Goal: Task Accomplishment & Management: Manage account settings

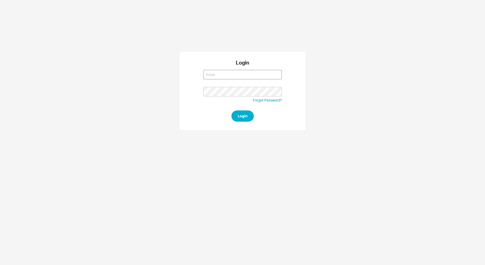
type input "[EMAIL_ADDRESS][DOMAIN_NAME]"
click at [243, 72] on input "yitz@homeandstone.com" at bounding box center [243, 74] width 78 height 9
click at [248, 115] on button "Login" at bounding box center [243, 115] width 22 height 11
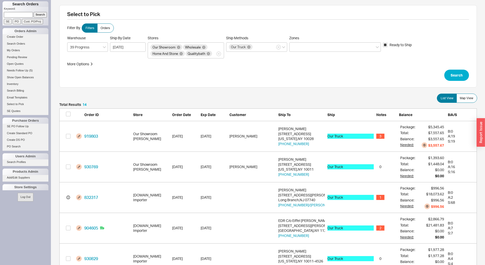
scroll to position [443, 414]
click at [458, 76] on button "Search" at bounding box center [457, 75] width 25 height 11
click at [473, 100] on span "Map View" at bounding box center [467, 98] width 14 height 4
click at [0, 0] on input "Map View" at bounding box center [0, 0] width 0 height 0
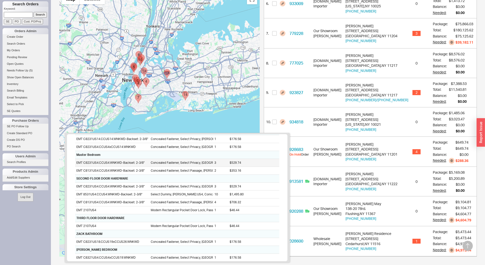
scroll to position [117, 0]
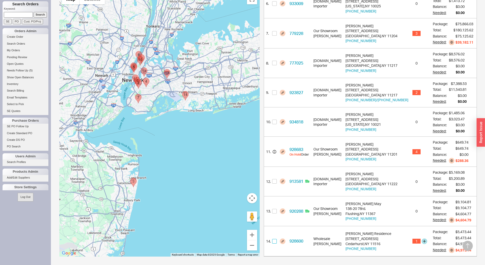
click at [277, 241] on input "checkbox" at bounding box center [274, 241] width 5 height 5
checkbox input "true"
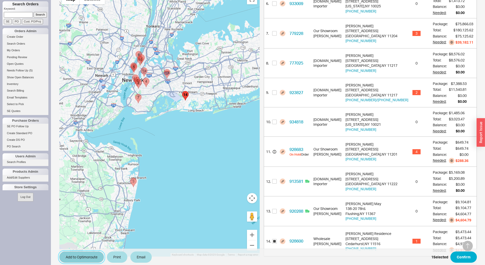
click at [90, 258] on button "Add to Optimoroute" at bounding box center [81, 256] width 45 height 11
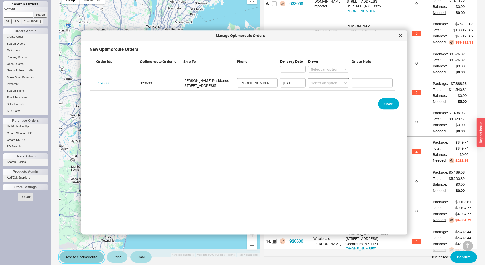
scroll to position [178, 310]
click at [314, 85] on select "Select an option Boruch Lubav Butch Zeitlin" at bounding box center [328, 82] width 41 height 9
select select "001"
click at [308, 78] on select "Select an option Boruch Lubav Butch Zeitlin" at bounding box center [328, 82] width 41 height 9
click at [385, 101] on button "Save" at bounding box center [388, 103] width 21 height 11
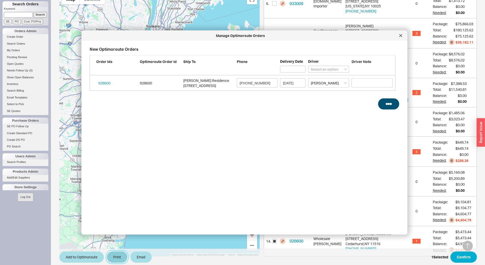
click at [119, 255] on button "Print" at bounding box center [117, 256] width 20 height 11
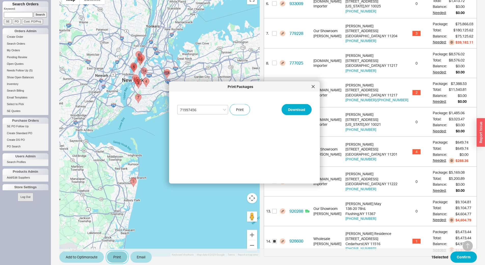
select select "71997456"
click at [235, 107] on button "Print" at bounding box center [240, 109] width 20 height 11
click at [458, 256] on button "Confirm" at bounding box center [464, 256] width 26 height 11
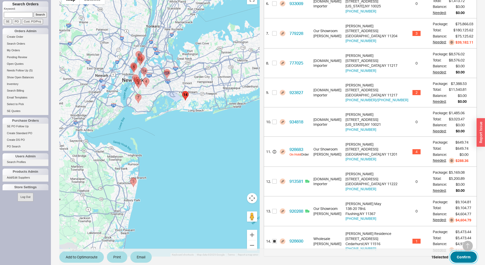
click at [469, 259] on button "Confirm" at bounding box center [464, 256] width 26 height 11
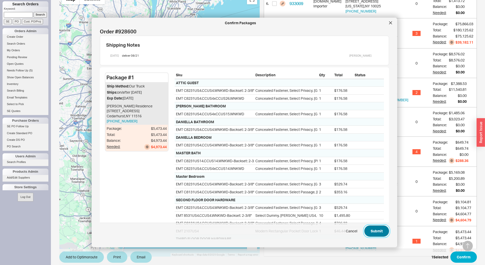
click at [374, 231] on button "Submit" at bounding box center [377, 231] width 25 height 11
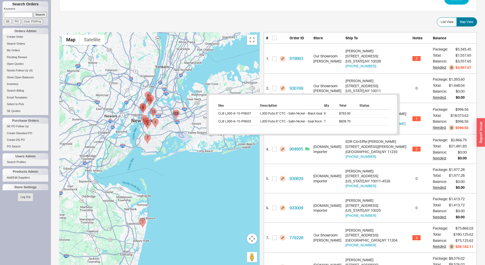
scroll to position [76, 0]
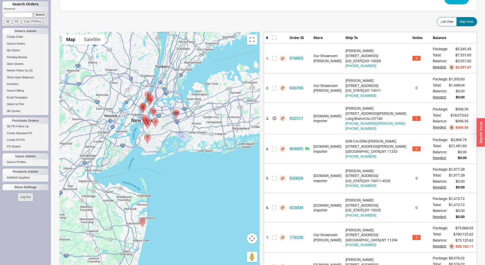
click at [24, 18] on form "Keyword: Search SE PO Cust. PO/Proj" at bounding box center [26, 15] width 45 height 17
click at [27, 16] on input at bounding box center [18, 14] width 29 height 5
type input "736995"
click at [34, 12] on input "Search" at bounding box center [41, 14] width 14 height 5
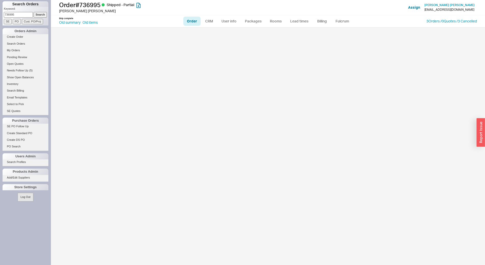
select select "LOW"
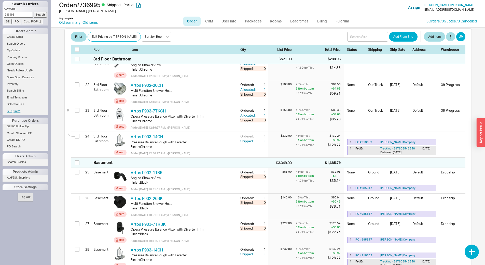
scroll to position [917, 0]
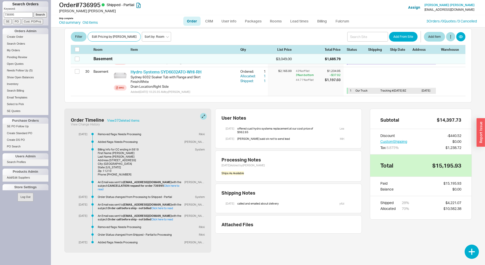
click at [22, 17] on input "736995" at bounding box center [18, 14] width 29 height 5
type input "935102"
click at [34, 12] on input "Search" at bounding box center [41, 14] width 14 height 5
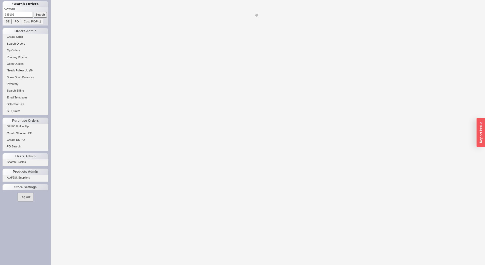
select select "LOW"
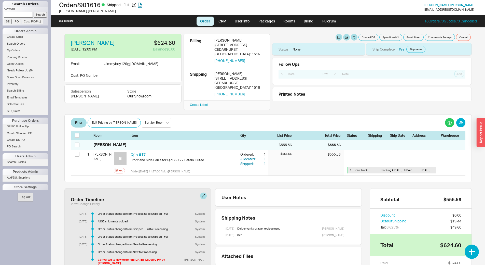
select select "LOW"
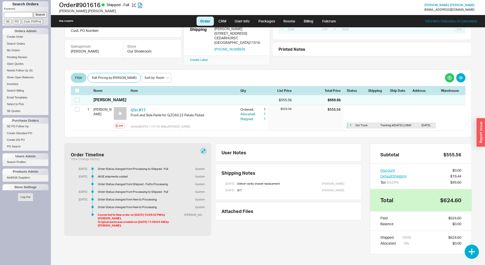
click at [17, 14] on input at bounding box center [18, 14] width 29 height 5
click at [36, 22] on input "Cust. PO/Proj" at bounding box center [32, 21] width 21 height 5
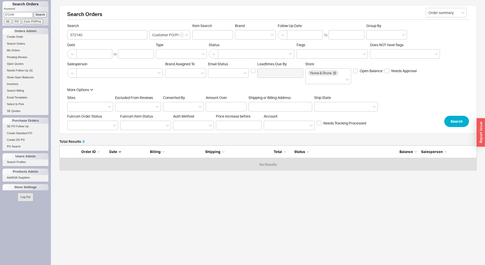
scroll to position [21, 414]
click at [29, 13] on input "372140" at bounding box center [18, 14] width 29 height 5
click at [28, 13] on input "372140" at bounding box center [18, 14] width 29 height 5
type input "85944"
click at [34, 24] on input "Cust. PO/Proj" at bounding box center [32, 21] width 21 height 5
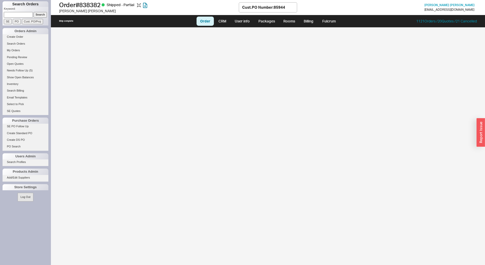
select select "LOW"
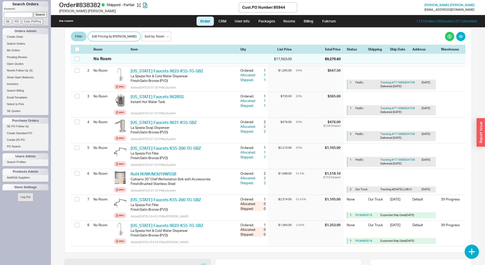
scroll to position [127, 0]
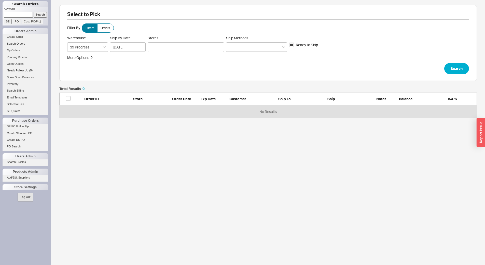
scroll to position [27, 414]
click at [184, 48] on div at bounding box center [186, 47] width 76 height 10
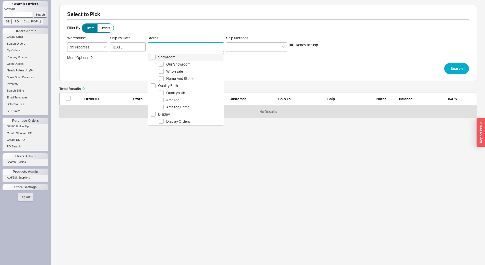
click at [181, 57] on span "Showroom" at bounding box center [190, 57] width 65 height 6
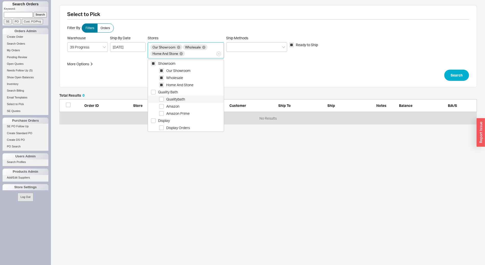
click at [186, 96] on span "Qualitybath" at bounding box center [194, 99] width 57 height 6
click at [258, 44] on div at bounding box center [256, 46] width 61 height 9
click at [233, 44] on input "Ship Methods" at bounding box center [231, 47] width 4 height 6
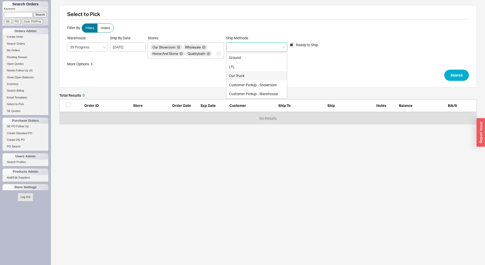
click at [256, 74] on div "Our Truck" at bounding box center [257, 75] width 61 height 9
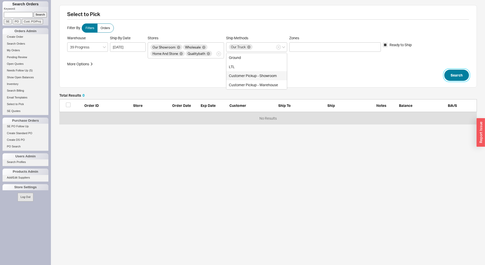
click at [466, 77] on button "Search" at bounding box center [457, 75] width 25 height 11
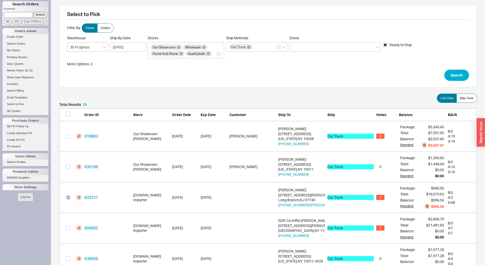
scroll to position [412, 414]
click at [470, 101] on label "Map View" at bounding box center [467, 98] width 21 height 9
click at [0, 0] on input "Map View" at bounding box center [0, 0] width 0 height 0
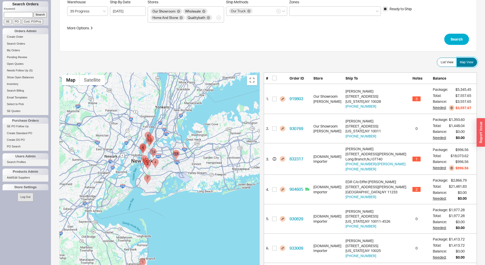
scroll to position [0, 0]
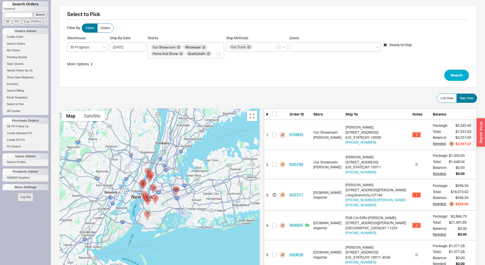
click at [314, 39] on span "Zones" at bounding box center [335, 38] width 92 height 5
click at [296, 44] on input "Zones" at bounding box center [294, 47] width 4 height 6
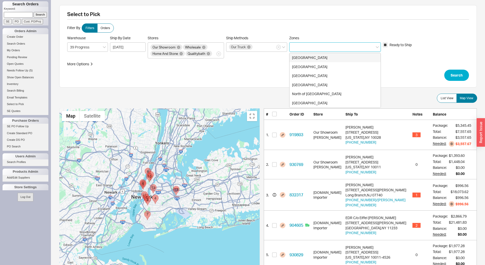
click at [314, 58] on div "Brooklyn" at bounding box center [335, 57] width 91 height 9
click at [314, 60] on div "Long Island" at bounding box center [335, 57] width 91 height 9
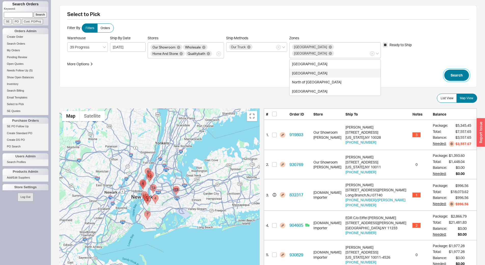
click at [461, 76] on button "Search" at bounding box center [457, 75] width 25 height 11
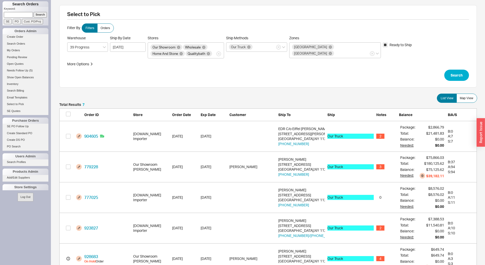
scroll to position [229, 414]
click at [472, 100] on label "Map View" at bounding box center [467, 98] width 21 height 9
click at [0, 0] on input "Map View" at bounding box center [0, 0] width 0 height 0
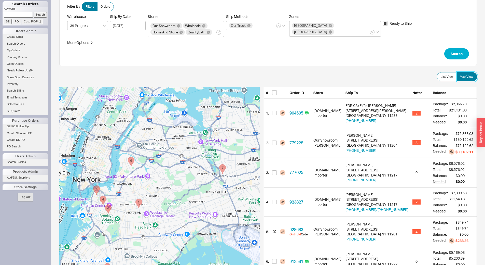
scroll to position [76, 0]
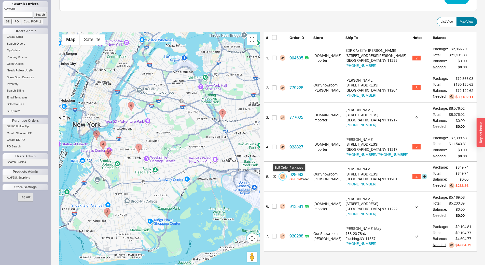
click at [286, 178] on button "button" at bounding box center [283, 177] width 6 height 6
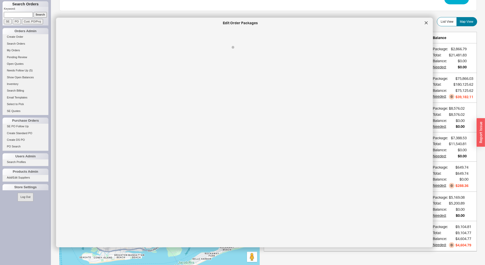
select select "8"
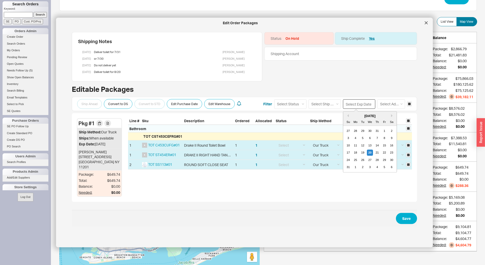
click at [351, 101] on input at bounding box center [359, 103] width 32 height 9
click at [353, 159] on div "25" at bounding box center [356, 160] width 6 height 6
type input "08/25/2025"
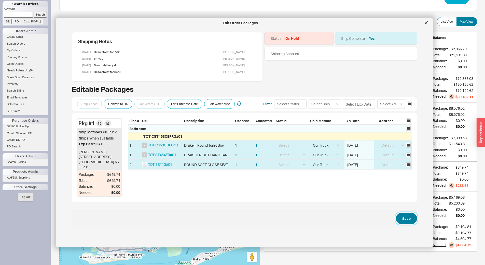
drag, startPoint x: 406, startPoint y: 216, endPoint x: 318, endPoint y: 195, distance: 90.5
click at [322, 196] on form "Ship Ahead Convert to DS Convert to STD Edit Purchase Date Edit Warehouse Filte…" at bounding box center [245, 161] width 346 height 132
click at [325, 38] on button "button" at bounding box center [328, 38] width 7 height 7
select select "On Hold"
click at [320, 58] on select "None On Hold Call Before Ship Hold for Balance Hold For Payment Wait For Cust. …" at bounding box center [305, 58] width 48 height 9
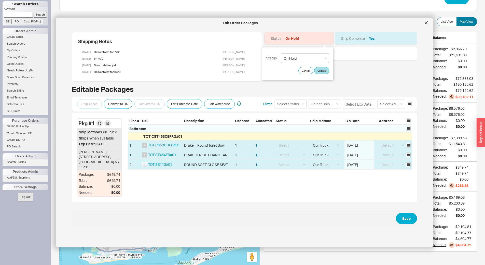
select select
click at [281, 54] on select "None On Hold Call Before Ship Hold for Balance Hold For Payment Wait For Cust. …" at bounding box center [305, 58] width 48 height 9
click at [405, 223] on button "Save" at bounding box center [406, 218] width 21 height 11
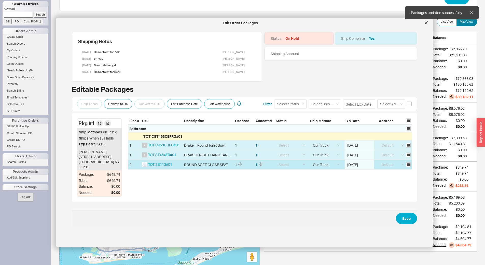
checkbox input "false"
select select "8"
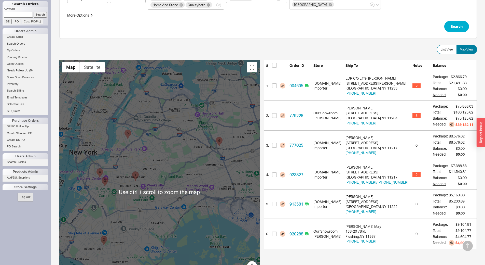
scroll to position [0, 0]
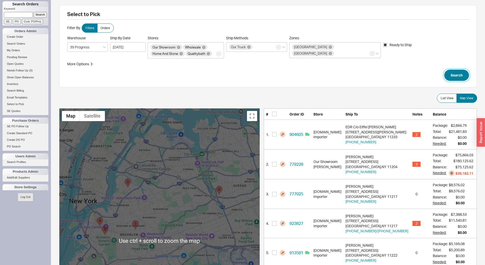
click at [454, 79] on button "Search" at bounding box center [457, 75] width 25 height 11
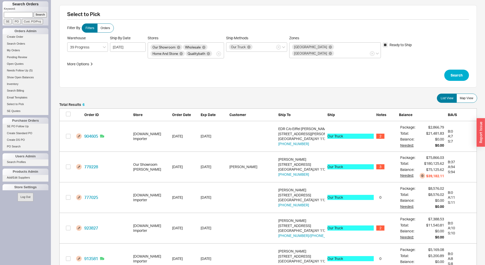
scroll to position [198, 414]
click at [462, 103] on div "Total Results 6" at bounding box center [268, 106] width 418 height 6
click at [465, 98] on span "Map View" at bounding box center [467, 98] width 14 height 4
click at [0, 0] on input "Map View" at bounding box center [0, 0] width 0 height 0
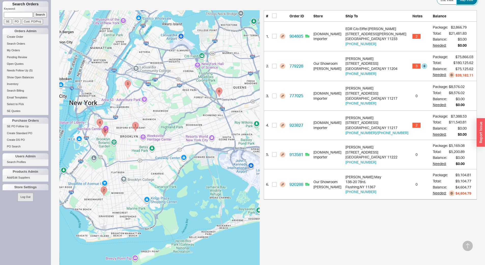
scroll to position [102, 0]
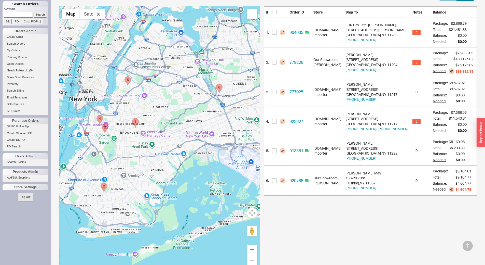
click at [216, 84] on area "920288 - 138-20 78rd." at bounding box center [216, 84] width 0 height 0
checkbox input "true"
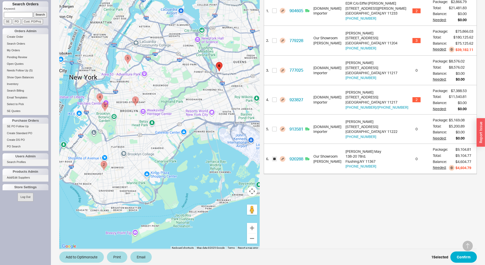
scroll to position [130, 0]
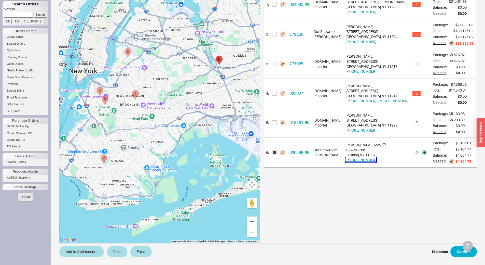
click at [367, 160] on button "917-757-0073" at bounding box center [361, 159] width 31 height 5
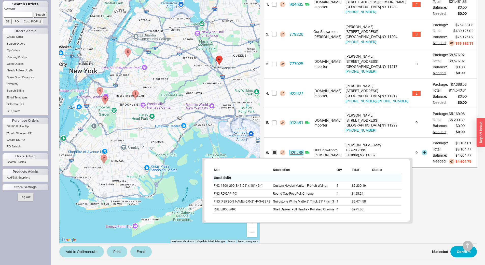
click at [303, 152] on link "920288" at bounding box center [297, 152] width 14 height 5
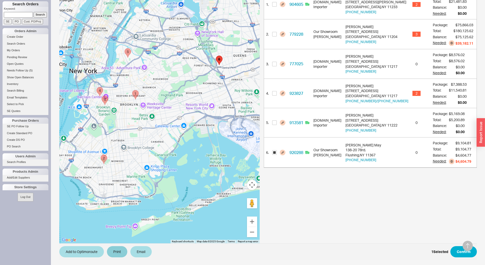
click at [120, 257] on span "Add to Optimoroute Print Email 1 Selected Confirm" at bounding box center [268, 251] width 418 height 17
click at [121, 254] on button "Print" at bounding box center [117, 251] width 20 height 11
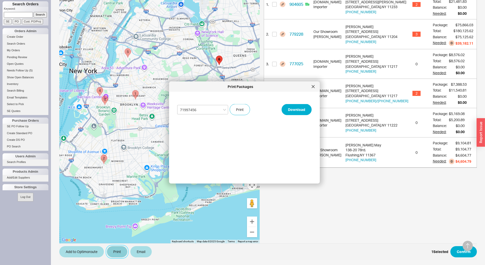
select select "71997456"
click at [240, 109] on button "Print" at bounding box center [240, 109] width 20 height 11
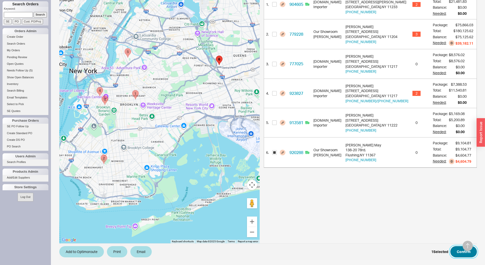
click at [461, 252] on button "Confirm" at bounding box center [464, 251] width 26 height 11
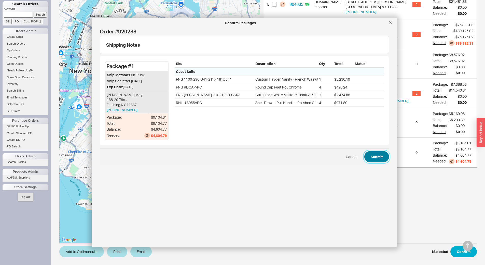
click at [375, 156] on button "Submit" at bounding box center [377, 156] width 25 height 11
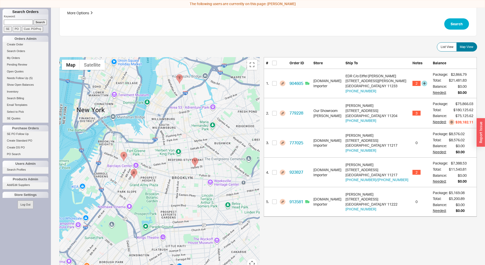
scroll to position [51, 0]
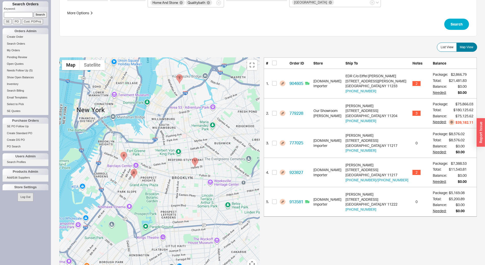
click at [192, 157] on area "904605 - 429 Halsey Street" at bounding box center [192, 157] width 0 height 0
checkbox input "true"
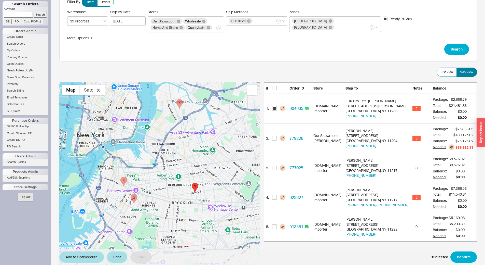
scroll to position [2, 0]
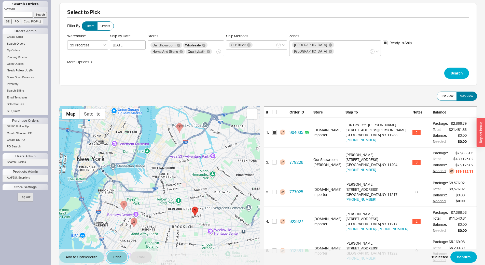
click at [120, 257] on button "Print" at bounding box center [117, 256] width 20 height 11
select select "71997456"
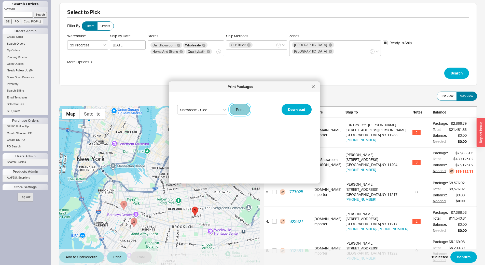
click at [246, 108] on button "Print" at bounding box center [240, 109] width 20 height 11
click at [464, 256] on button "Confirm" at bounding box center [464, 256] width 26 height 11
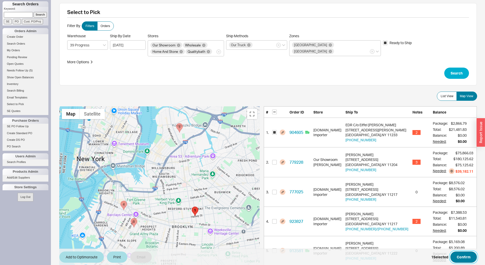
click at [462, 257] on button "Confirm" at bounding box center [464, 256] width 26 height 11
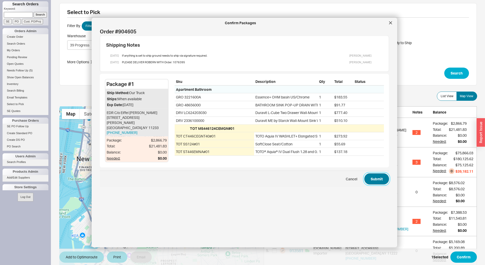
click at [378, 173] on button "Submit" at bounding box center [377, 178] width 25 height 11
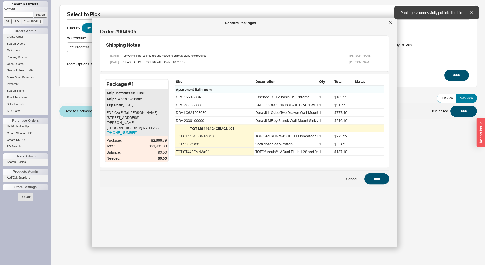
scroll to position [0, 0]
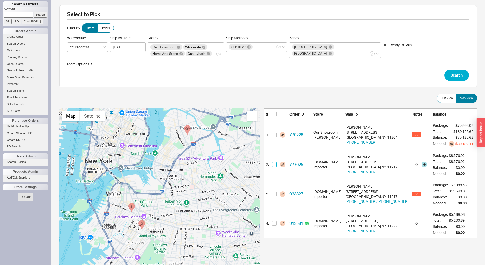
click at [277, 165] on input "checkbox" at bounding box center [274, 164] width 5 height 5
checkbox input "true"
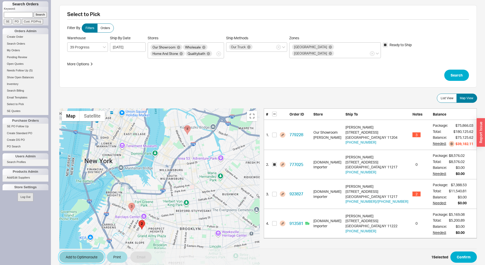
click at [86, 255] on button "Add to Optimoroute" at bounding box center [81, 256] width 45 height 11
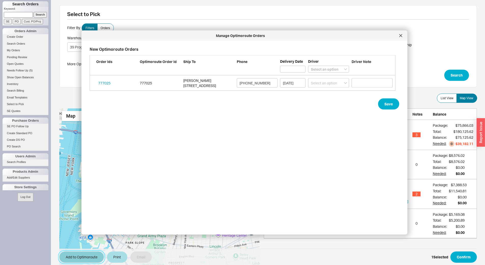
scroll to position [178, 310]
click at [331, 82] on select "Select an option Boruch Lubav Butch Zeitlin" at bounding box center [328, 82] width 41 height 9
select select "001"
click at [308, 78] on select "Select an option Boruch Lubav Butch Zeitlin" at bounding box center [328, 82] width 41 height 9
click at [384, 103] on button "Save" at bounding box center [388, 103] width 21 height 11
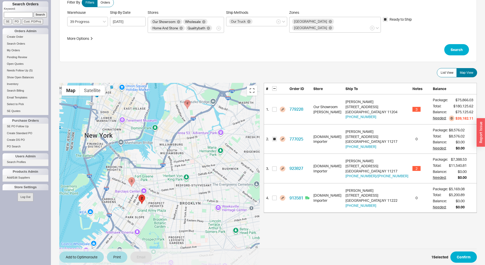
scroll to position [0, 0]
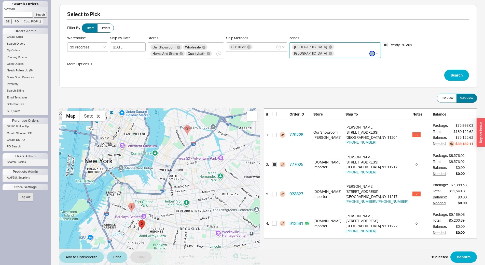
click at [373, 52] on icon "button" at bounding box center [373, 53] width 2 height 3
click at [339, 50] on input "Zones Brooklyn Long Island" at bounding box center [337, 53] width 4 height 6
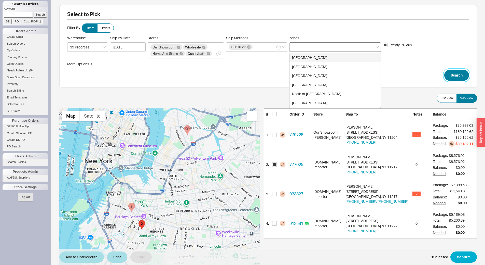
click at [457, 73] on button "Search" at bounding box center [457, 75] width 25 height 11
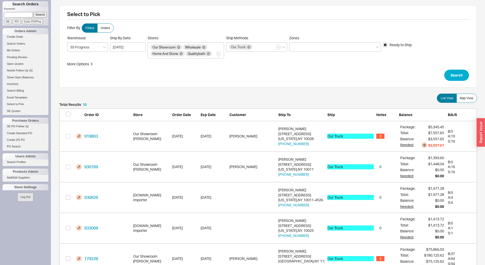
scroll to position [320, 414]
click at [463, 98] on span "Map View" at bounding box center [467, 98] width 14 height 4
click at [0, 0] on input "Map View" at bounding box center [0, 0] width 0 height 0
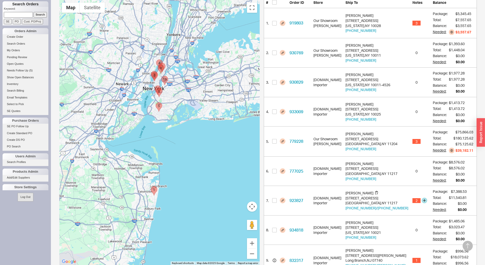
scroll to position [112, 0]
click at [277, 171] on input "checkbox" at bounding box center [274, 170] width 5 height 5
checkbox input "true"
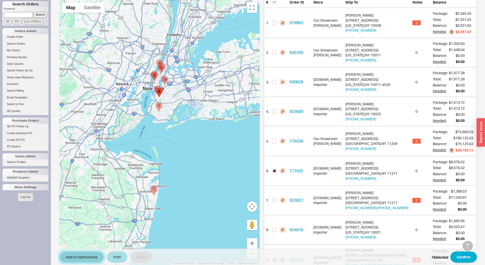
click at [87, 260] on button "Add to Optimoroute" at bounding box center [81, 256] width 45 height 11
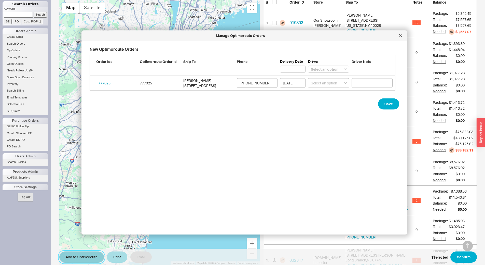
scroll to position [178, 310]
click at [320, 68] on select "Select an option Boruch Lubav Butch Zeitlin" at bounding box center [328, 69] width 41 height 7
select select "001"
click at [308, 66] on select "Select an option Boruch Lubav Butch Zeitlin" at bounding box center [328, 69] width 41 height 7
select select
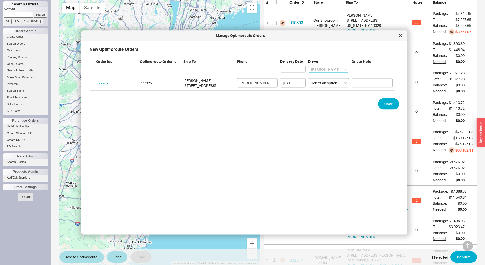
select select "001"
click at [387, 101] on button "Save" at bounding box center [388, 103] width 21 height 11
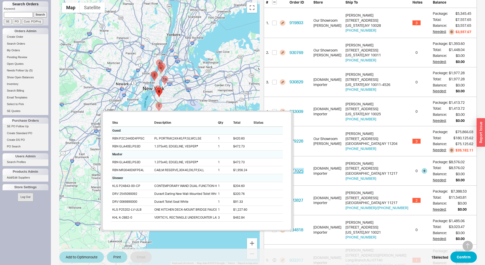
click at [303, 173] on link "777025" at bounding box center [297, 170] width 14 height 5
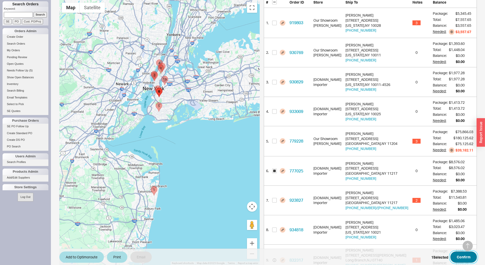
click at [462, 259] on button "Confirm" at bounding box center [464, 256] width 26 height 11
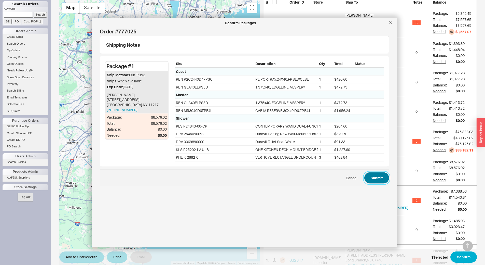
click at [375, 183] on button "Submit" at bounding box center [377, 177] width 25 height 11
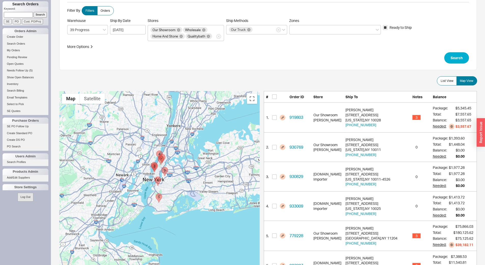
scroll to position [25, 0]
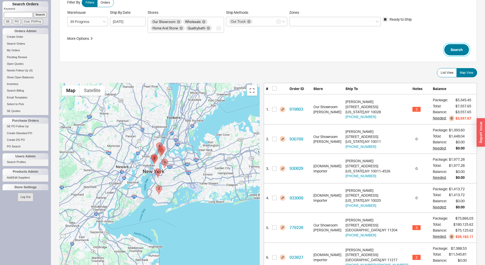
click at [454, 50] on button "Search" at bounding box center [457, 49] width 25 height 11
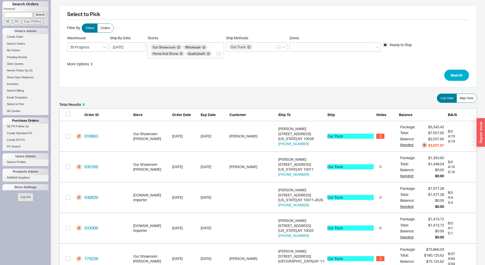
scroll to position [290, 414]
click at [469, 98] on span "Map View" at bounding box center [467, 98] width 14 height 4
click at [0, 0] on input "Map View" at bounding box center [0, 0] width 0 height 0
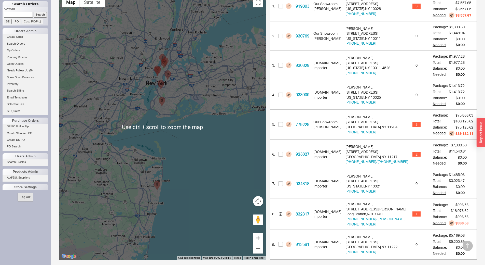
scroll to position [6, 0]
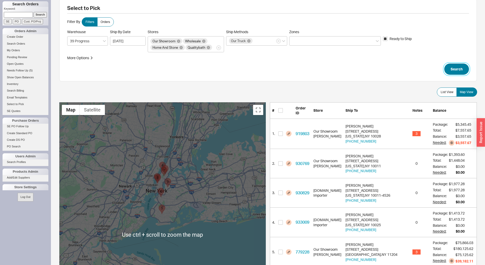
click at [455, 70] on button "Search" at bounding box center [457, 68] width 25 height 11
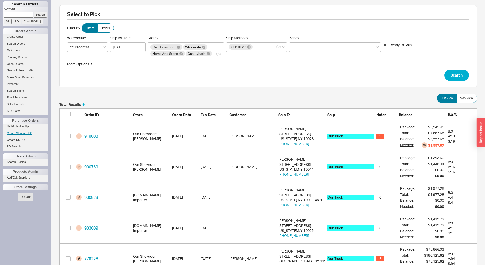
scroll to position [290, 414]
click at [471, 98] on span "Map View" at bounding box center [467, 98] width 14 height 4
click at [0, 0] on input "Map View" at bounding box center [0, 0] width 0 height 0
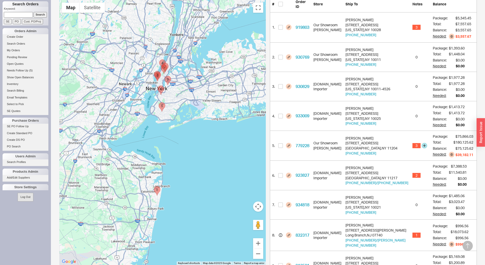
scroll to position [134, 0]
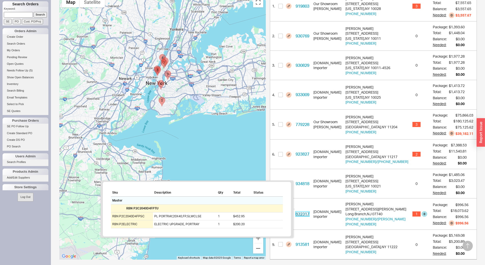
click at [306, 211] on link "832317" at bounding box center [303, 213] width 14 height 5
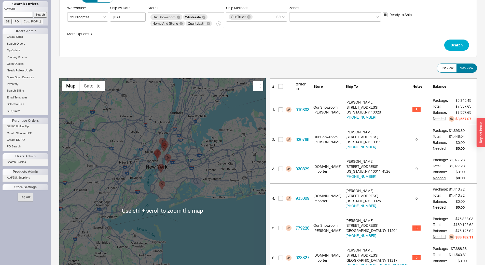
scroll to position [6, 0]
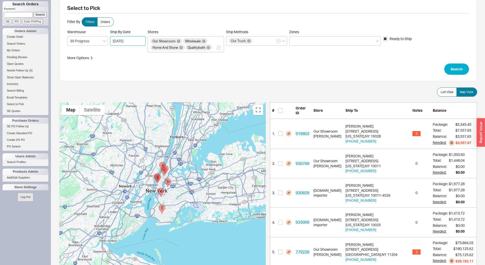
click at [130, 42] on input "08/20/2025" at bounding box center [128, 40] width 36 height 9
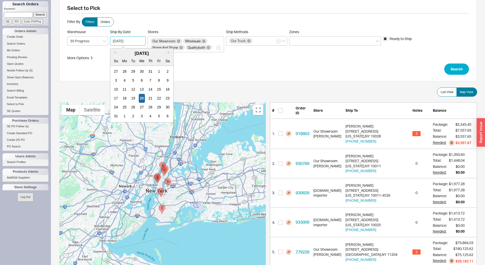
drag, startPoint x: 158, startPoint y: 98, endPoint x: 167, endPoint y: 98, distance: 9.2
click at [158, 98] on div "22" at bounding box center [159, 98] width 6 height 9
type input "08/22/2025"
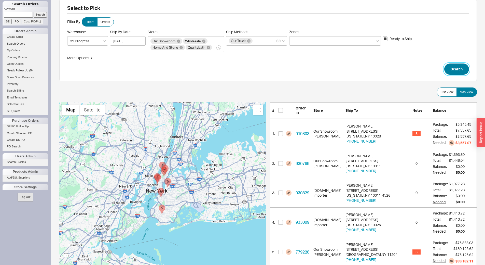
click at [460, 72] on button "Search" at bounding box center [457, 68] width 25 height 11
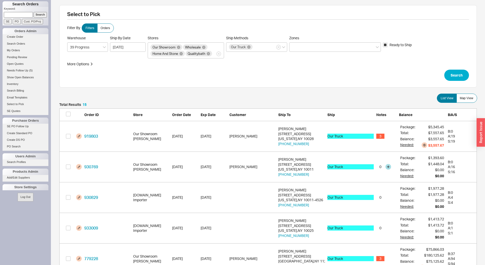
scroll to position [473, 414]
click at [470, 97] on span "Map View" at bounding box center [467, 98] width 14 height 4
click at [0, 0] on input "Map View" at bounding box center [0, 0] width 0 height 0
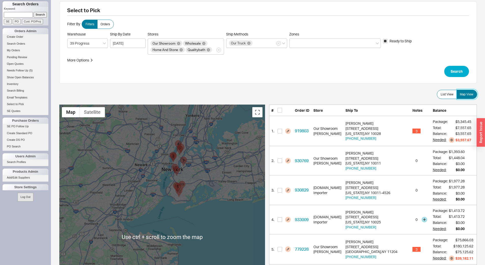
scroll to position [0, 0]
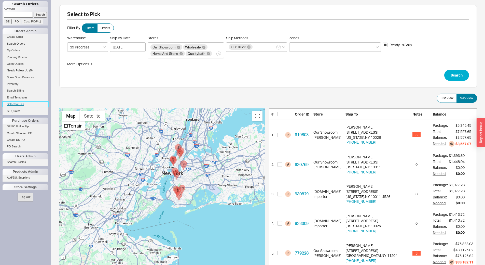
click at [22, 104] on link "Select to Pick" at bounding box center [26, 103] width 46 height 5
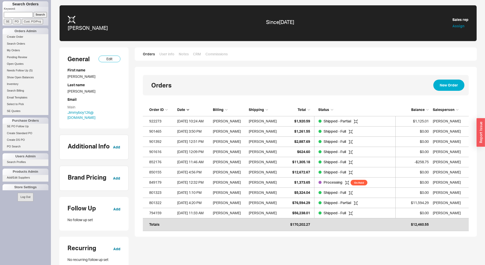
scroll to position [121, 322]
click at [16, 16] on input at bounding box center [18, 14] width 29 height 5
type input "928600"
click at [34, 12] on input "Search" at bounding box center [41, 14] width 14 height 5
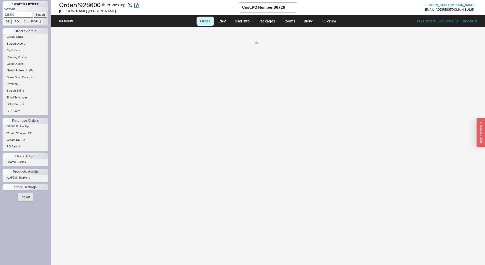
select select "LOW"
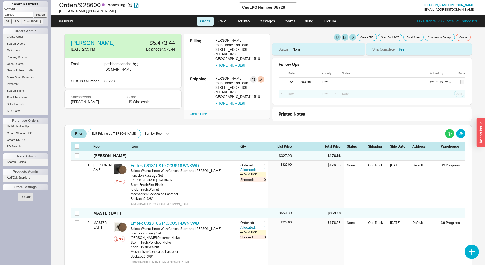
click at [239, 85] on div "414 Central Avenue" at bounding box center [239, 87] width 49 height 5
copy div "414 Central Avenue"
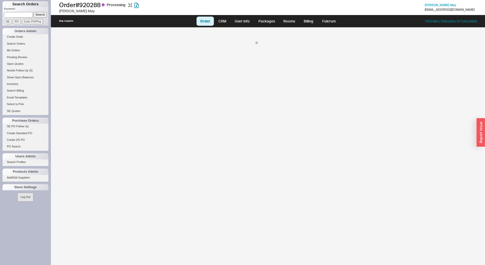
select select "LOW"
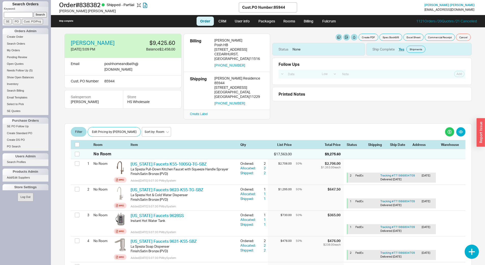
select select "LOW"
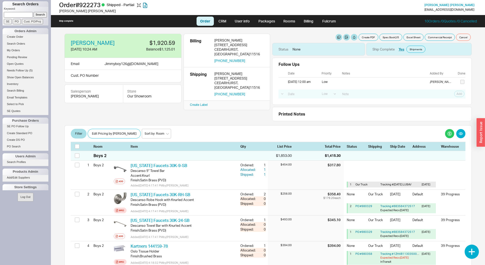
select select "LOW"
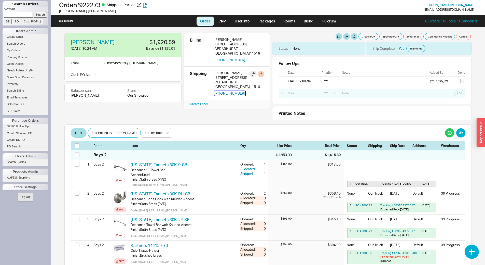
click at [234, 91] on button "[PHONE_NUMBER]" at bounding box center [230, 93] width 31 height 5
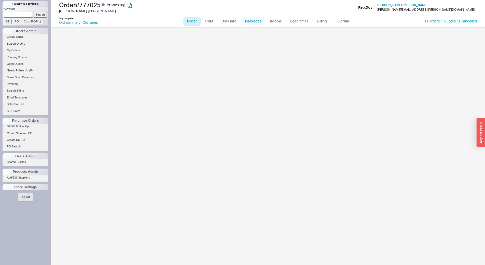
select select "LOW"
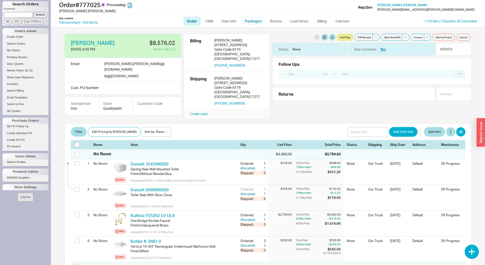
click at [255, 22] on link "Packages" at bounding box center [254, 21] width 24 height 9
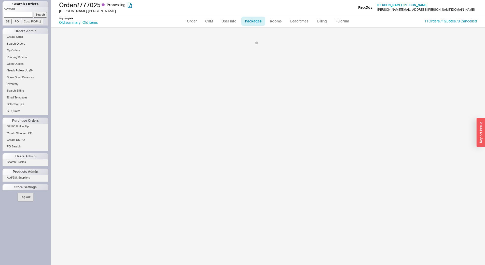
select select "8"
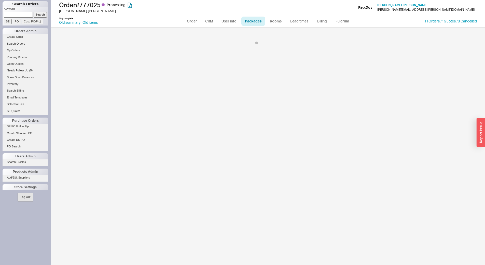
select select "8"
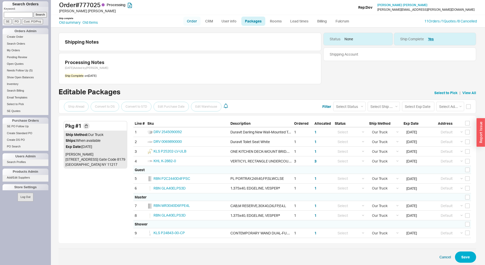
click at [191, 18] on link "Order" at bounding box center [191, 21] width 17 height 9
select select "LOW"
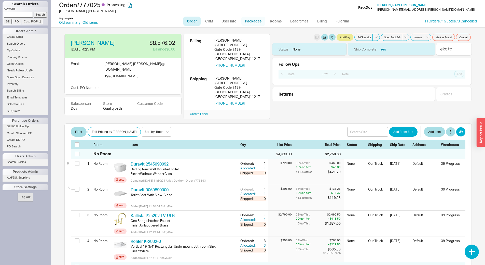
click at [253, 20] on link "Packages" at bounding box center [254, 21] width 24 height 9
select select "8"
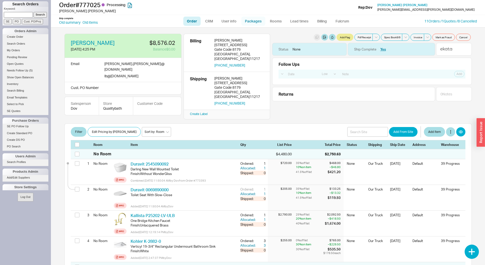
select select "8"
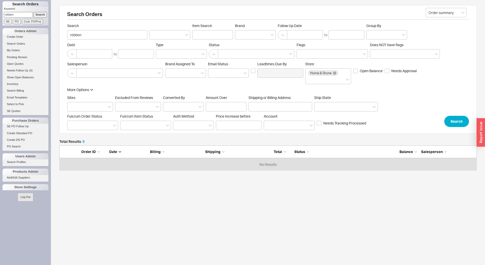
scroll to position [21, 414]
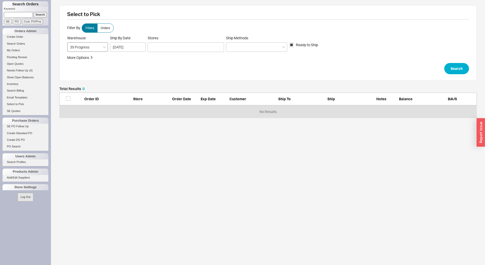
scroll to position [27, 414]
click at [168, 46] on div at bounding box center [186, 47] width 76 height 10
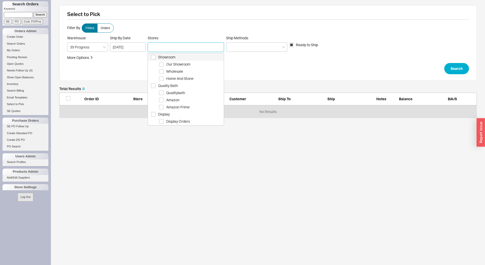
click at [175, 55] on span "Showroom" at bounding box center [190, 57] width 65 height 6
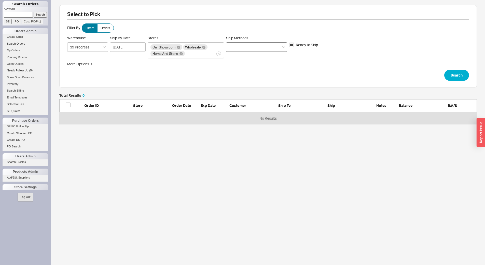
click at [254, 46] on div at bounding box center [256, 46] width 61 height 9
click at [233, 46] on input "Ship Methods" at bounding box center [231, 47] width 4 height 6
click at [255, 58] on div "Ground" at bounding box center [257, 57] width 61 height 9
click at [259, 75] on div "Customer Pickup - Showroom" at bounding box center [257, 75] width 61 height 9
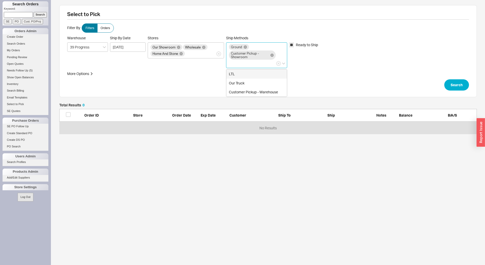
click at [251, 74] on div "LTL" at bounding box center [257, 73] width 61 height 9
click at [455, 85] on button "Search" at bounding box center [457, 84] width 25 height 11
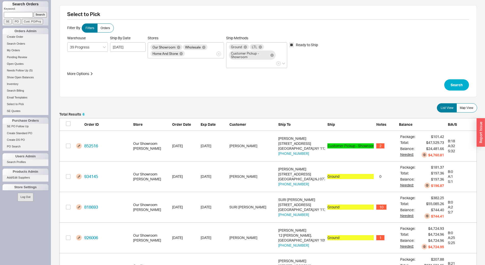
scroll to position [198, 414]
click at [67, 147] on input "grid" at bounding box center [68, 145] width 5 height 5
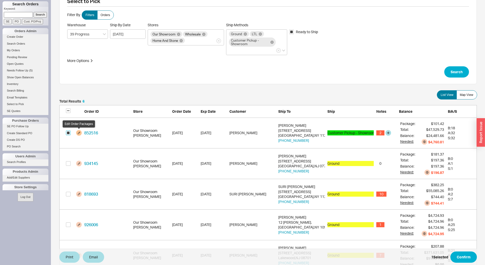
scroll to position [25, 0]
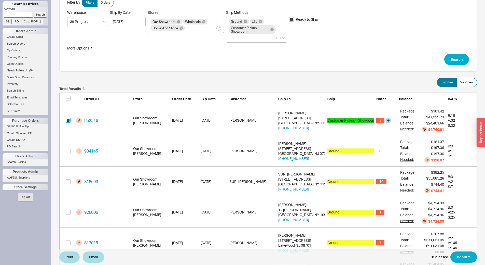
click at [69, 121] on input "grid" at bounding box center [68, 120] width 5 height 5
checkbox input "false"
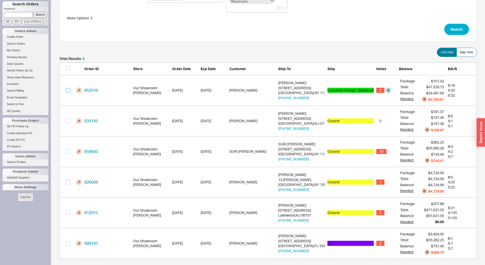
scroll to position [60, 0]
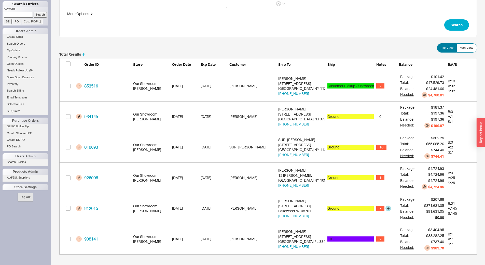
click at [65, 207] on div "812015 Our Showroom [PERSON_NAME] [DATE] [DATE] Avi [PERSON_NAME] Avi [PERSON_N…" at bounding box center [268, 208] width 418 height 31
click at [69, 238] on input "grid" at bounding box center [68, 238] width 5 height 5
checkbox input "true"
click at [69, 209] on input "grid" at bounding box center [68, 208] width 5 height 5
checkbox input "true"
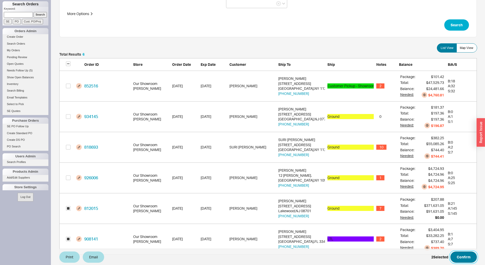
click at [468, 254] on button "Confirm" at bounding box center [464, 256] width 26 height 11
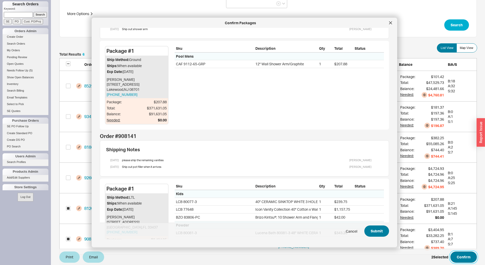
scroll to position [118, 0]
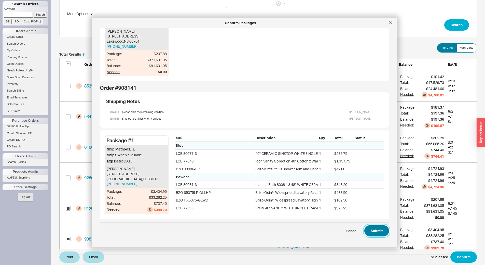
click at [374, 232] on button "Submit" at bounding box center [377, 230] width 25 height 11
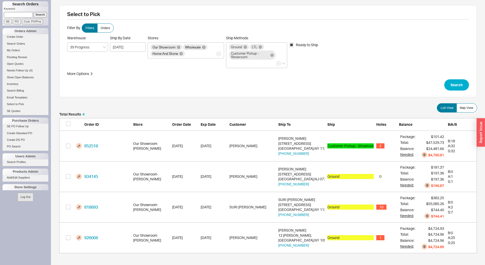
scroll to position [137, 414]
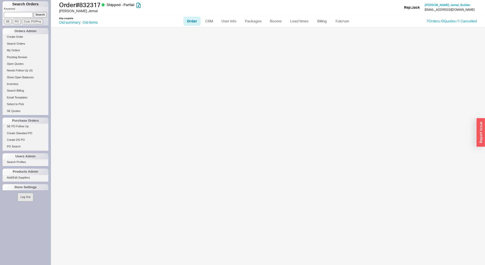
select select "LOW"
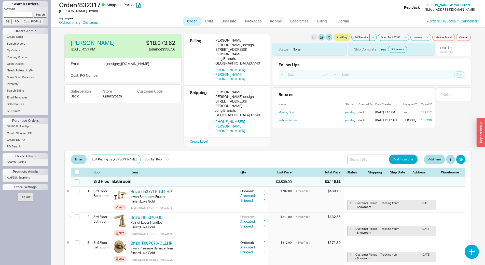
drag, startPoint x: 14, startPoint y: 14, endPoint x: 17, endPoint y: 15, distance: 3.6
click at [14, 14] on input at bounding box center [18, 14] width 29 height 5
type input "86510"
click at [29, 21] on input "Cust. PO/Proj" at bounding box center [32, 21] width 21 height 5
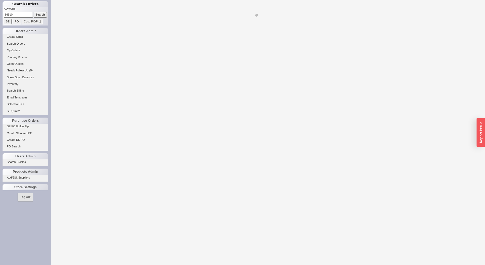
select select "LOW"
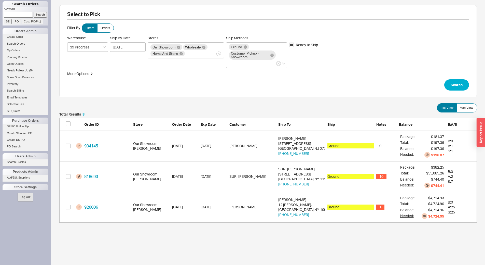
scroll to position [106, 414]
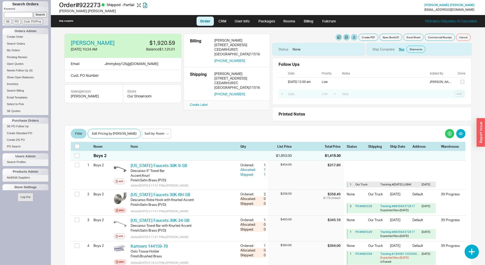
select select "LOW"
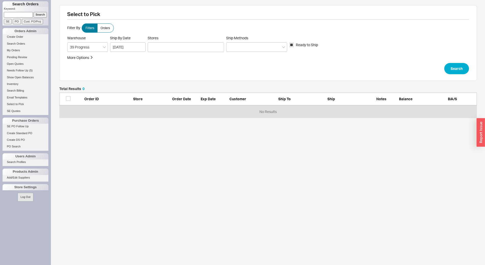
scroll to position [27, 414]
click at [199, 48] on div at bounding box center [186, 47] width 76 height 10
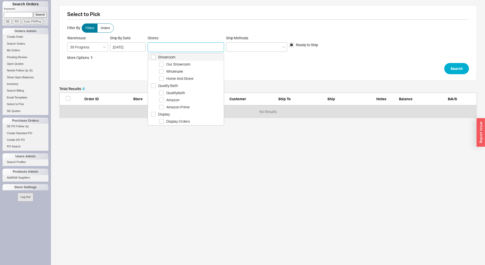
click at [201, 58] on span "Showroom" at bounding box center [190, 57] width 65 height 6
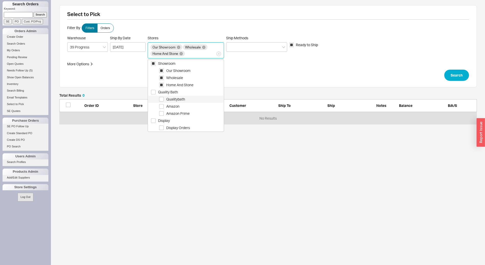
click at [209, 97] on span "Qualitybath" at bounding box center [194, 99] width 57 height 6
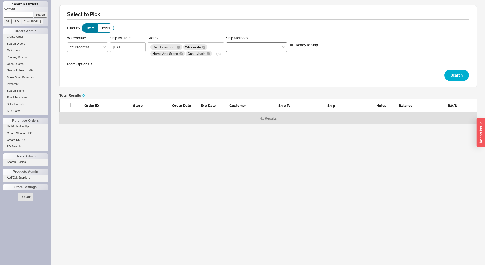
click at [255, 44] on div at bounding box center [256, 46] width 61 height 9
click at [233, 44] on input "Ship Methods" at bounding box center [231, 47] width 4 height 6
click at [253, 77] on div "Our Truck" at bounding box center [257, 75] width 61 height 9
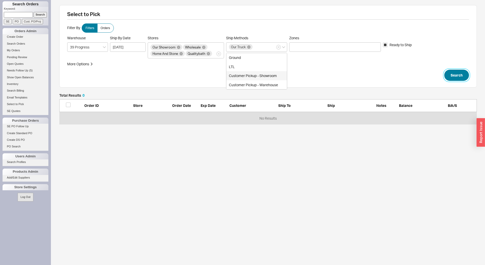
click at [461, 74] on button "Search" at bounding box center [457, 75] width 25 height 11
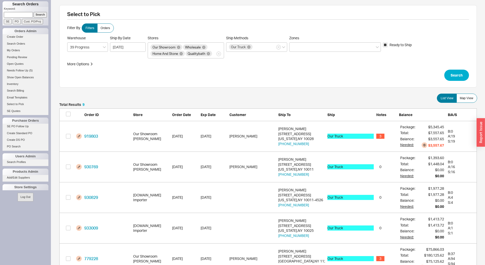
scroll to position [290, 414]
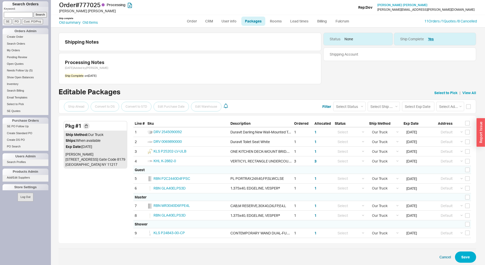
select select "8"
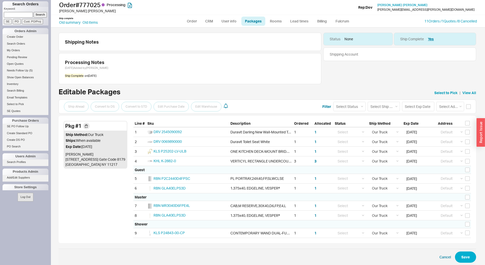
select select "8"
click at [21, 12] on input at bounding box center [18, 14] width 29 height 5
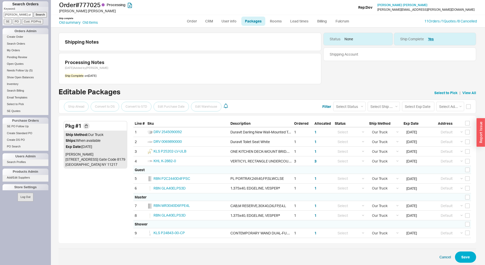
type input "stacy pi"
click at [37, 13] on input "Search" at bounding box center [41, 14] width 14 height 5
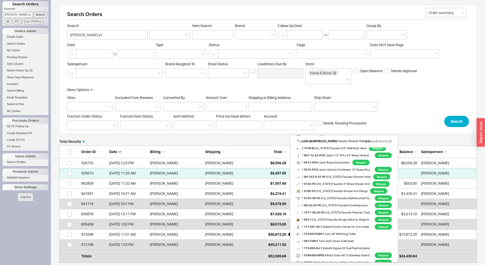
scroll to position [382, 0]
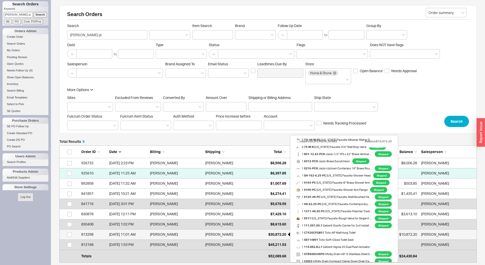
click at [277, 234] on span "$30,872.20" at bounding box center [278, 234] width 18 height 4
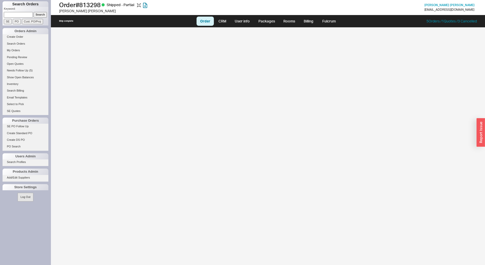
select select "LOW"
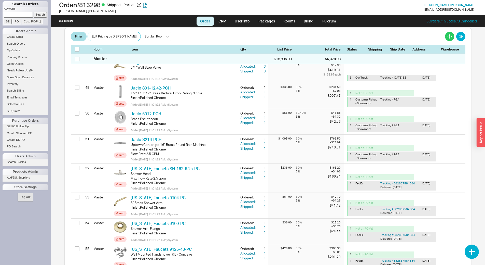
scroll to position [1376, 0]
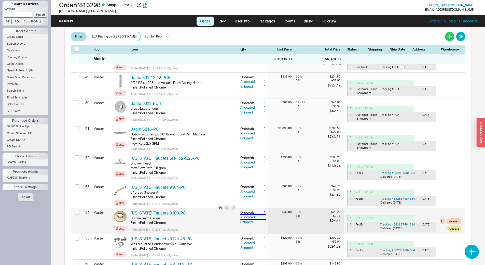
click at [262, 215] on div "1" at bounding box center [261, 217] width 9 height 5
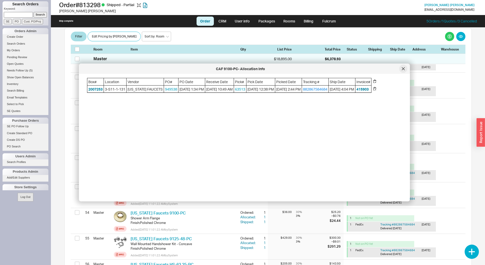
click at [405, 68] on icon at bounding box center [403, 68] width 3 height 3
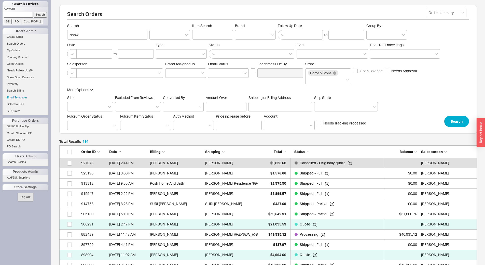
scroll to position [1966, 414]
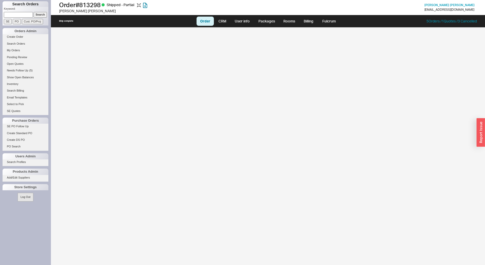
select select "LOW"
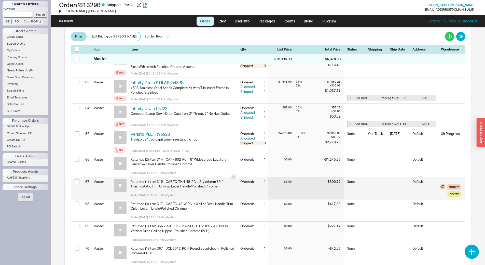
scroll to position [1701, 0]
